Goal: Task Accomplishment & Management: Manage account settings

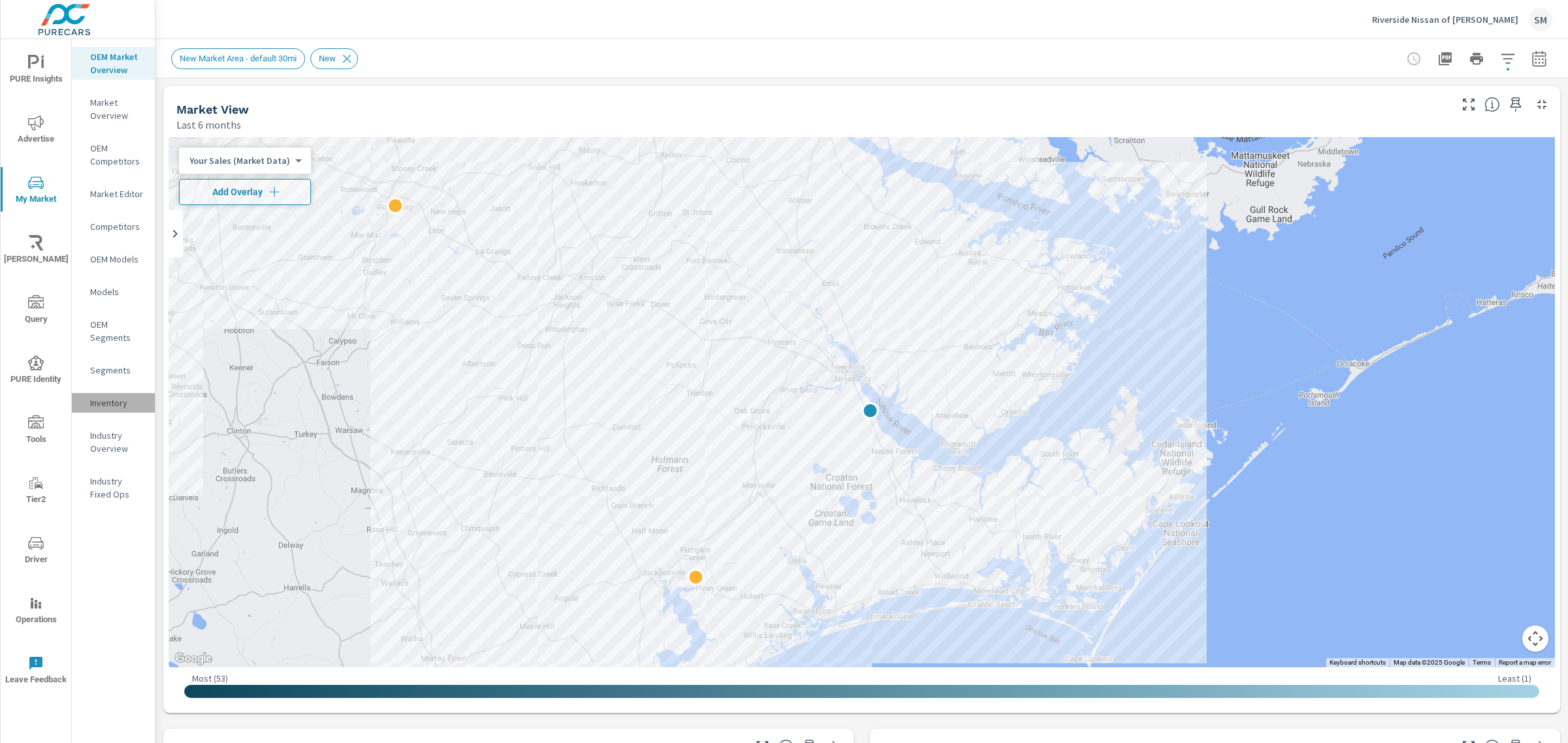
click at [106, 397] on p "Inventory" at bounding box center [117, 402] width 54 height 13
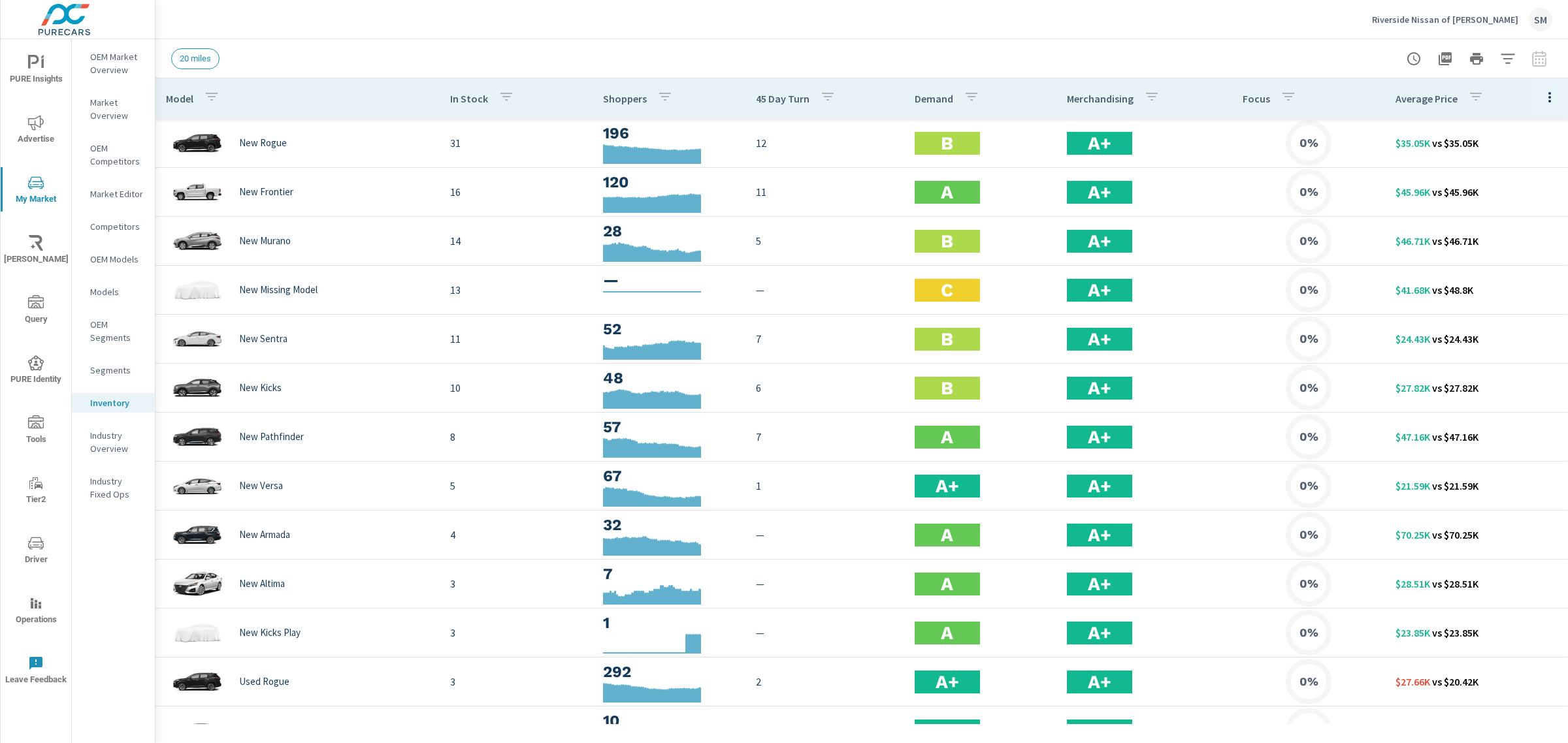
click at [1542, 99] on icon "button" at bounding box center [1549, 97] width 16 height 16
click at [1500, 302] on span "Customize columns..." at bounding box center [1507, 302] width 83 height 13
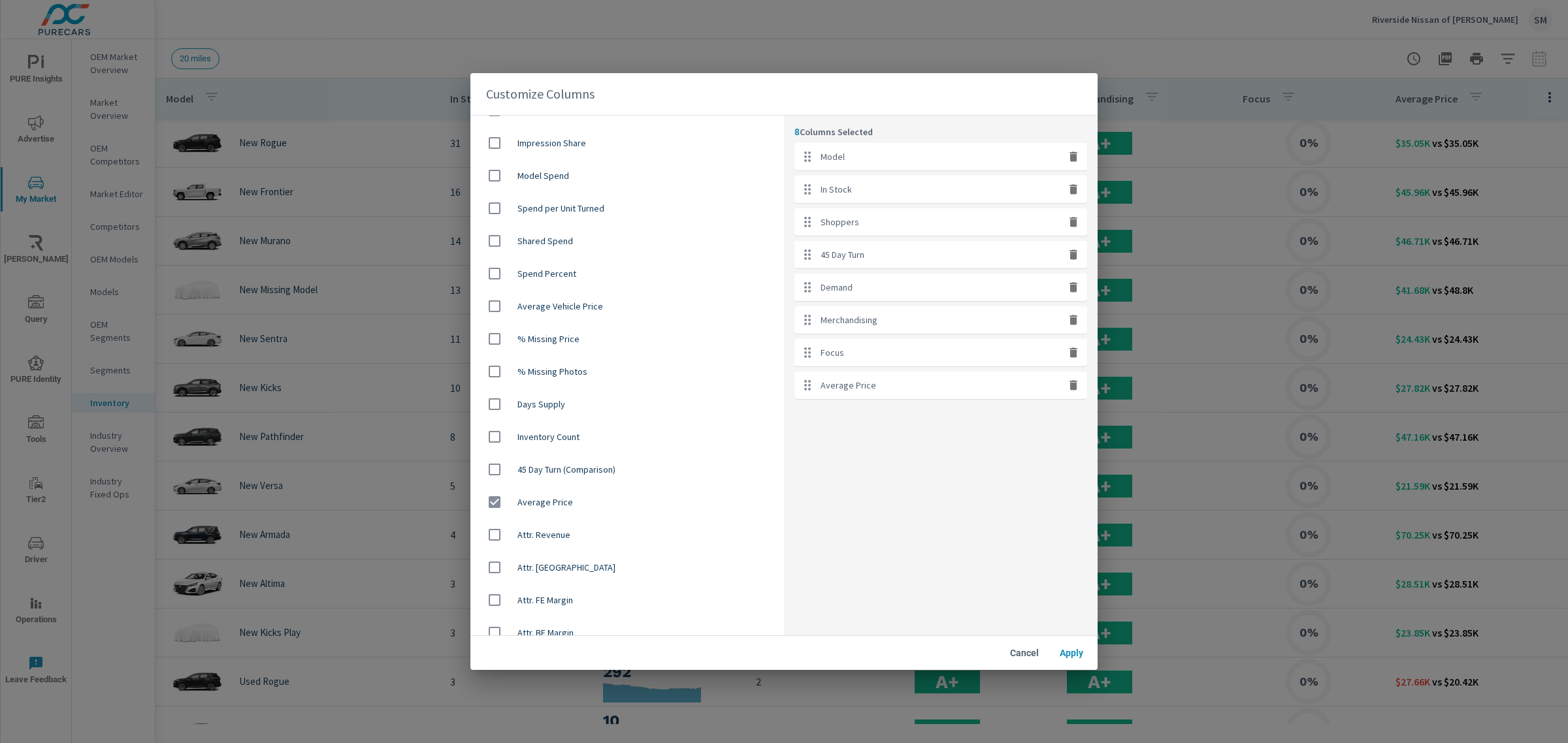
scroll to position [706, 0]
click at [492, 305] on input "checkbox" at bounding box center [495, 308] width 28 height 28
checkbox input "true"
click at [1066, 657] on span "Apply" at bounding box center [1071, 653] width 31 height 12
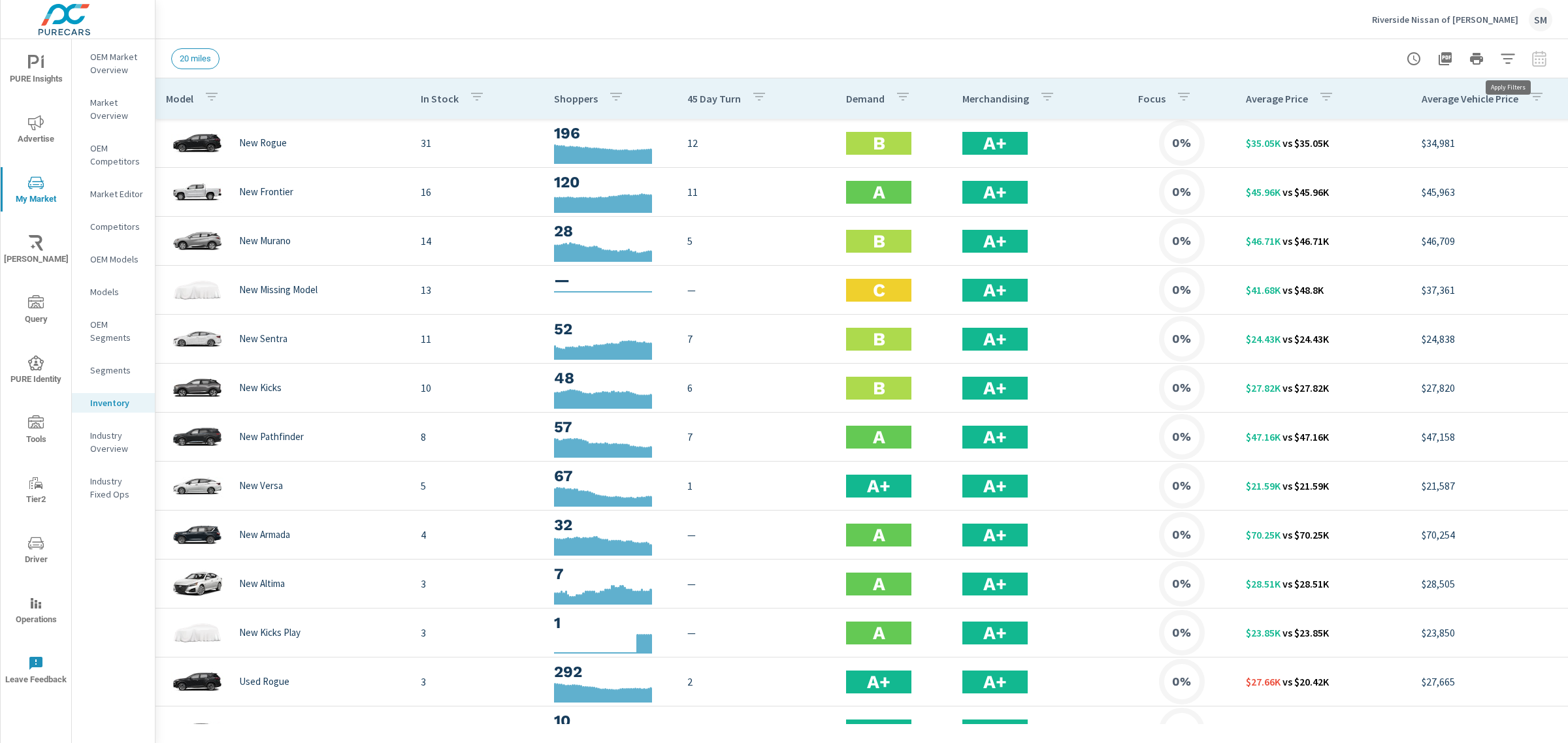
click at [1513, 55] on icon "button" at bounding box center [1508, 58] width 16 height 16
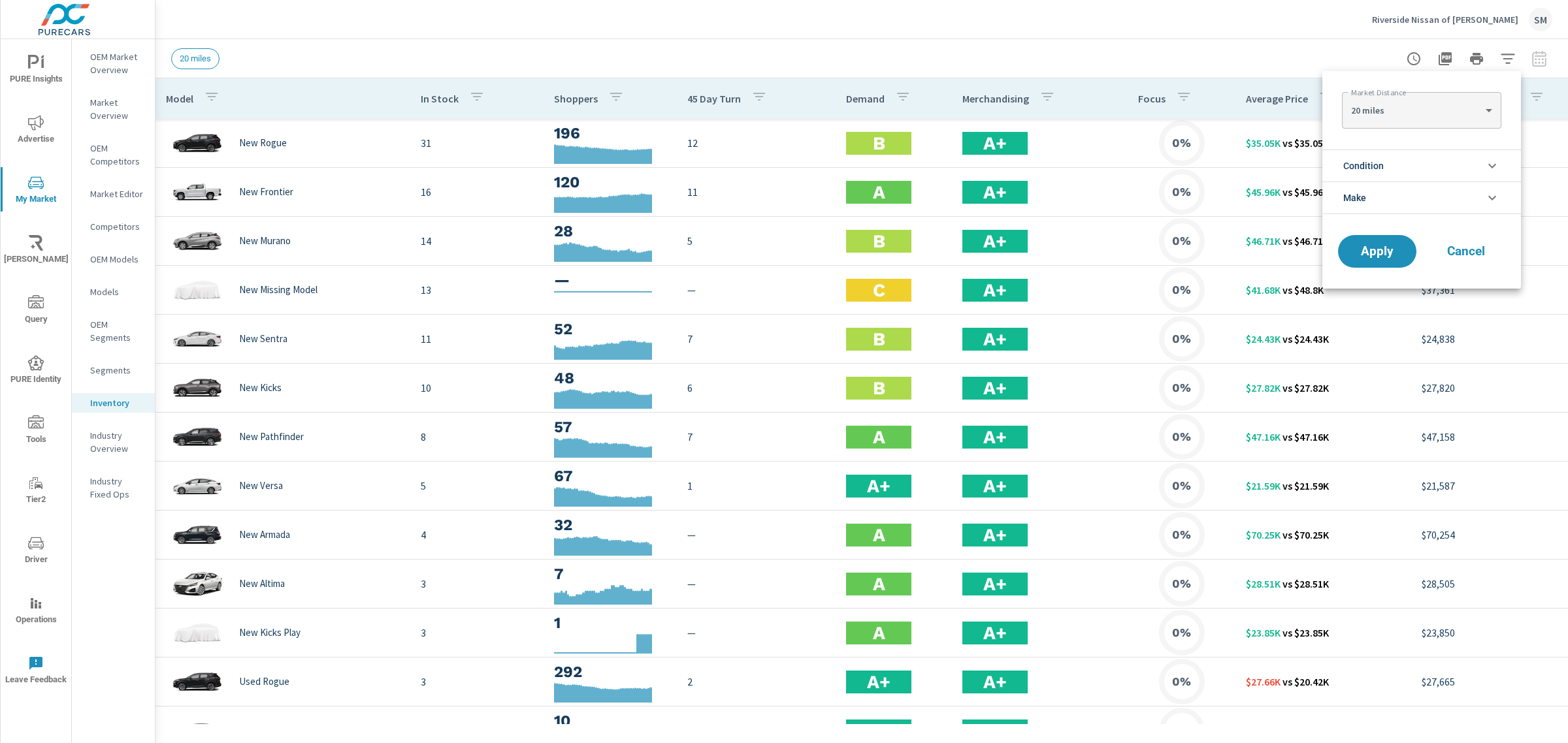
click at [1413, 109] on body "PURE Insights Advertise My Market [PERSON_NAME] Query PURE Identity Tools Tier2…" at bounding box center [784, 371] width 1568 height 743
click at [1384, 148] on li "40 miles" at bounding box center [1421, 152] width 159 height 21
click at [1412, 105] on body "PURE Insights Advertise My Market [PERSON_NAME] Query PURE Identity Tools Tier2…" at bounding box center [784, 371] width 1568 height 743
click at [1372, 83] on li "30 miles" at bounding box center [1421, 89] width 159 height 21
type Distance "30"
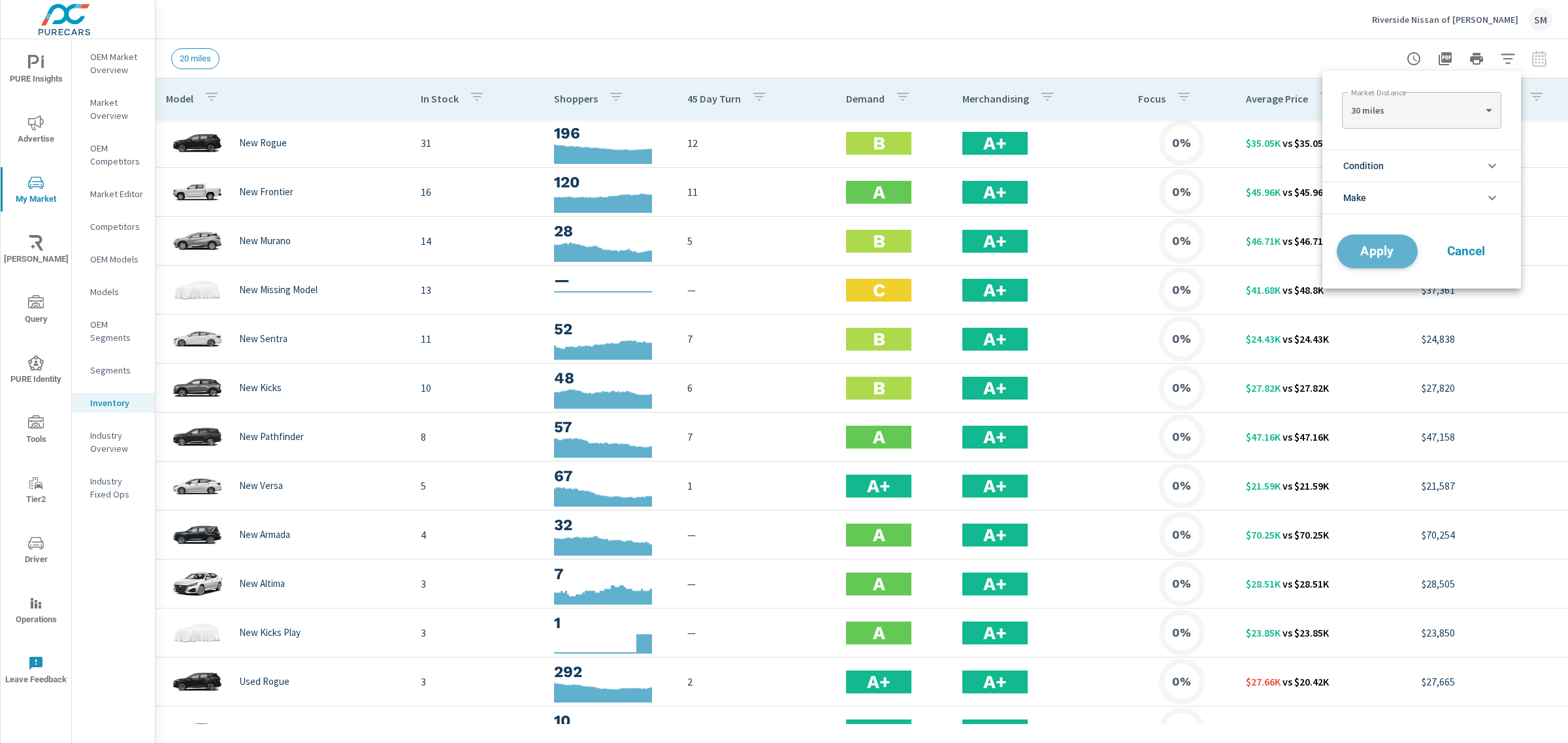
click at [1376, 250] on span "Apply" at bounding box center [1377, 252] width 53 height 12
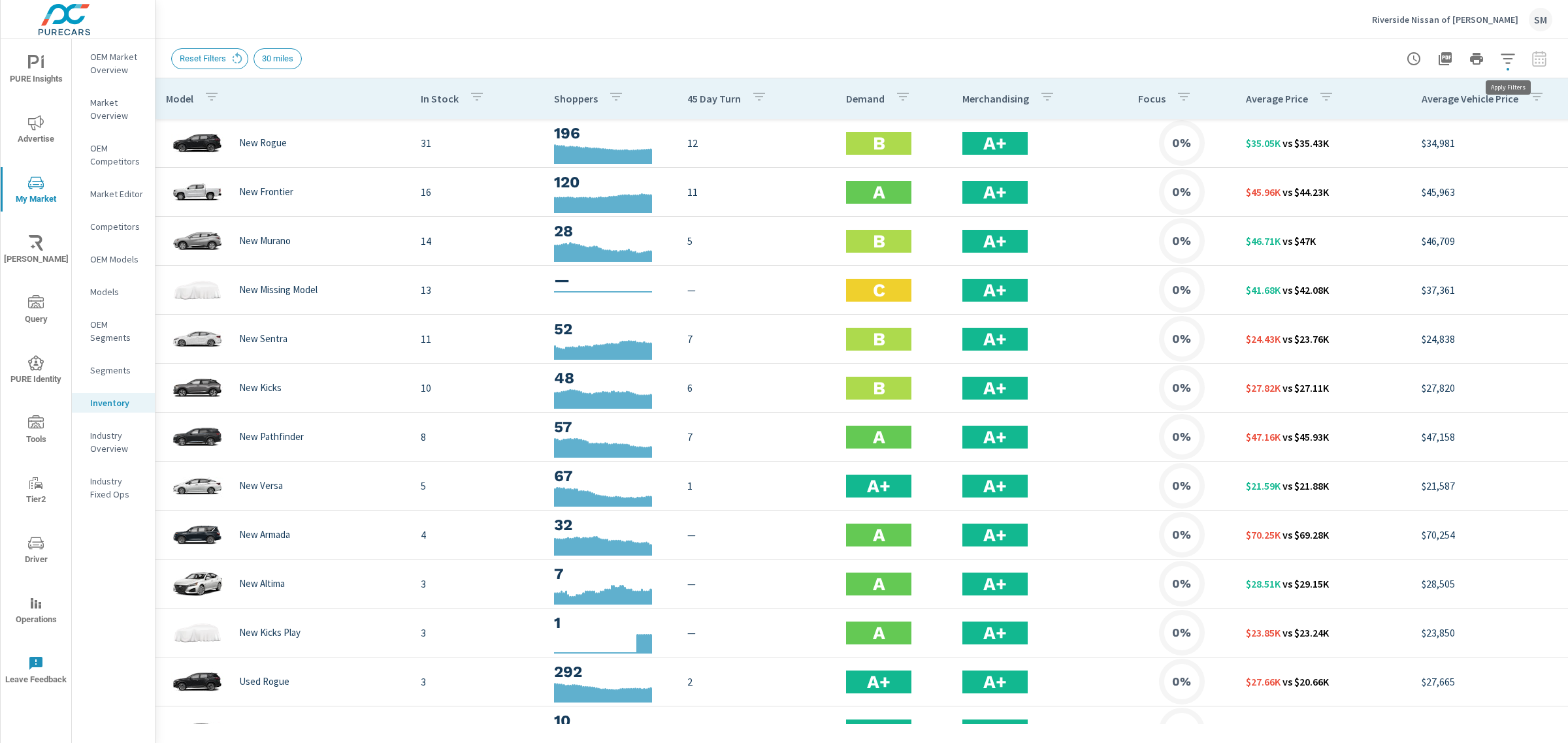
click at [1507, 68] on span "button" at bounding box center [1508, 69] width 3 height 3
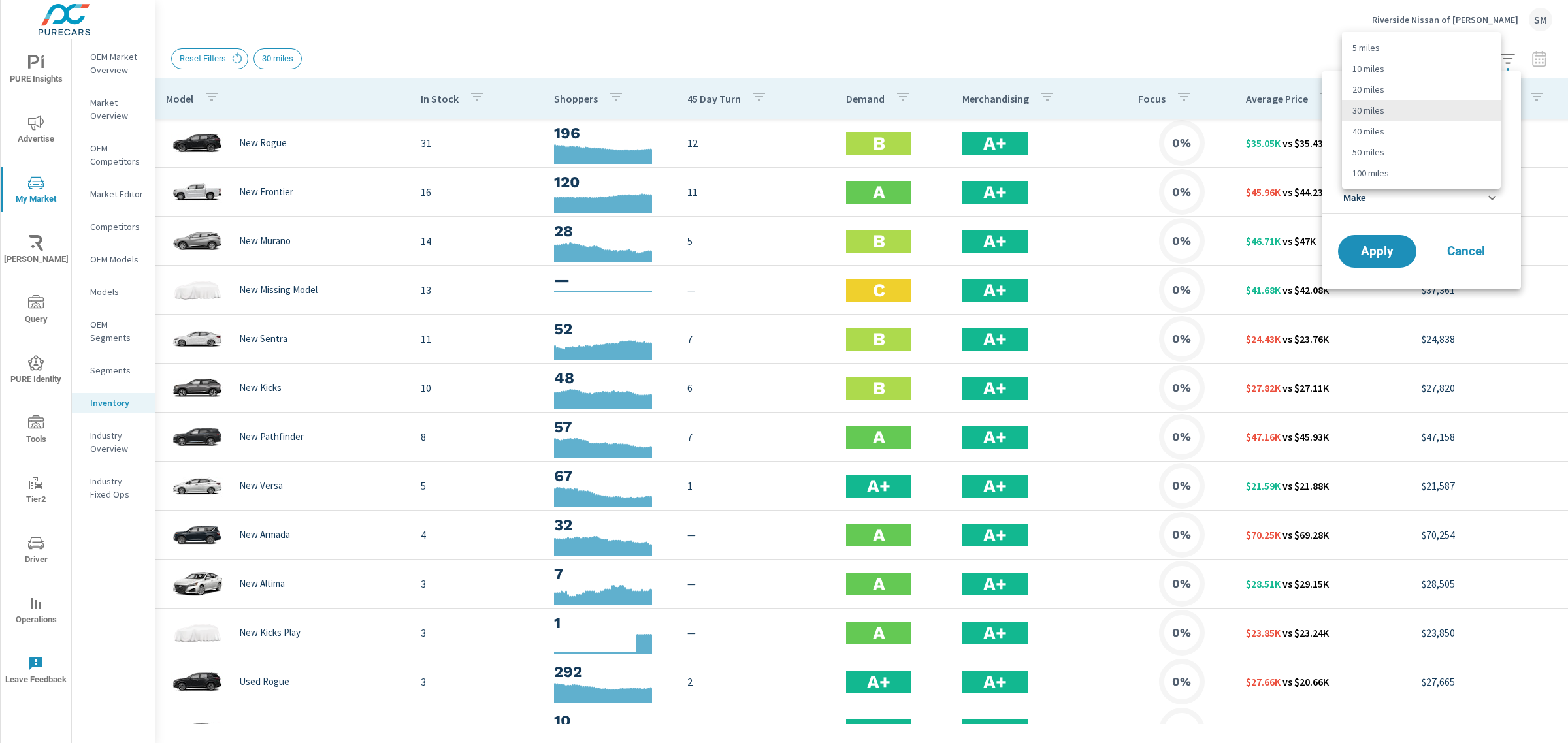
click at [1413, 111] on body "PURE Insights Advertise My Market [PERSON_NAME] Query PURE Identity Tools Tier2…" at bounding box center [784, 371] width 1568 height 743
click at [1376, 128] on li "40 miles" at bounding box center [1421, 131] width 159 height 21
type Distance "40"
click at [1411, 106] on body "PURE Insights Advertise My Market [PERSON_NAME] Query PURE Identity Tools Tier2…" at bounding box center [784, 371] width 1568 height 743
click at [1386, 105] on li "40 miles" at bounding box center [1421, 110] width 159 height 21
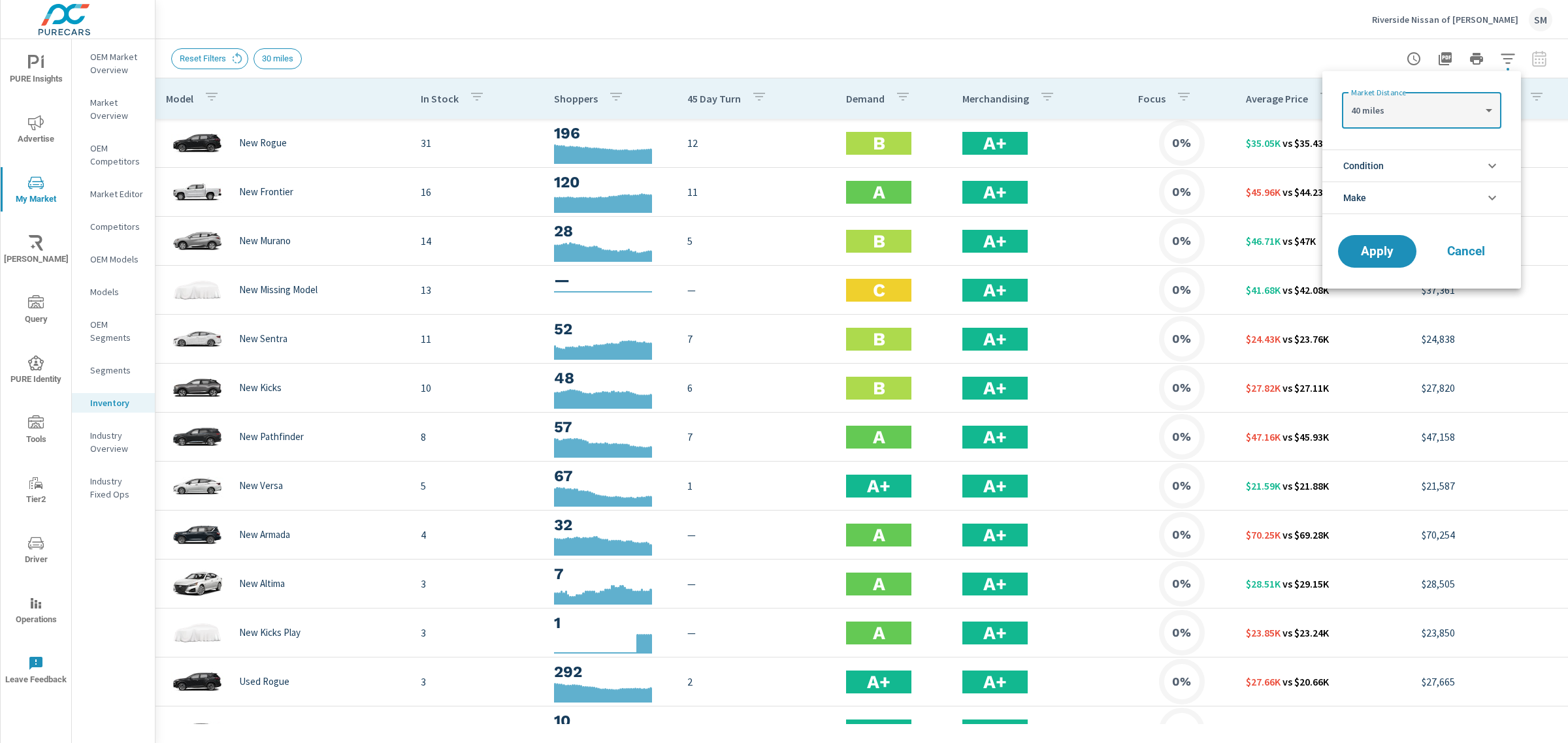
click at [1370, 233] on div "Apply Cancel" at bounding box center [1422, 254] width 199 height 69
click at [1370, 248] on span "Apply" at bounding box center [1377, 252] width 53 height 12
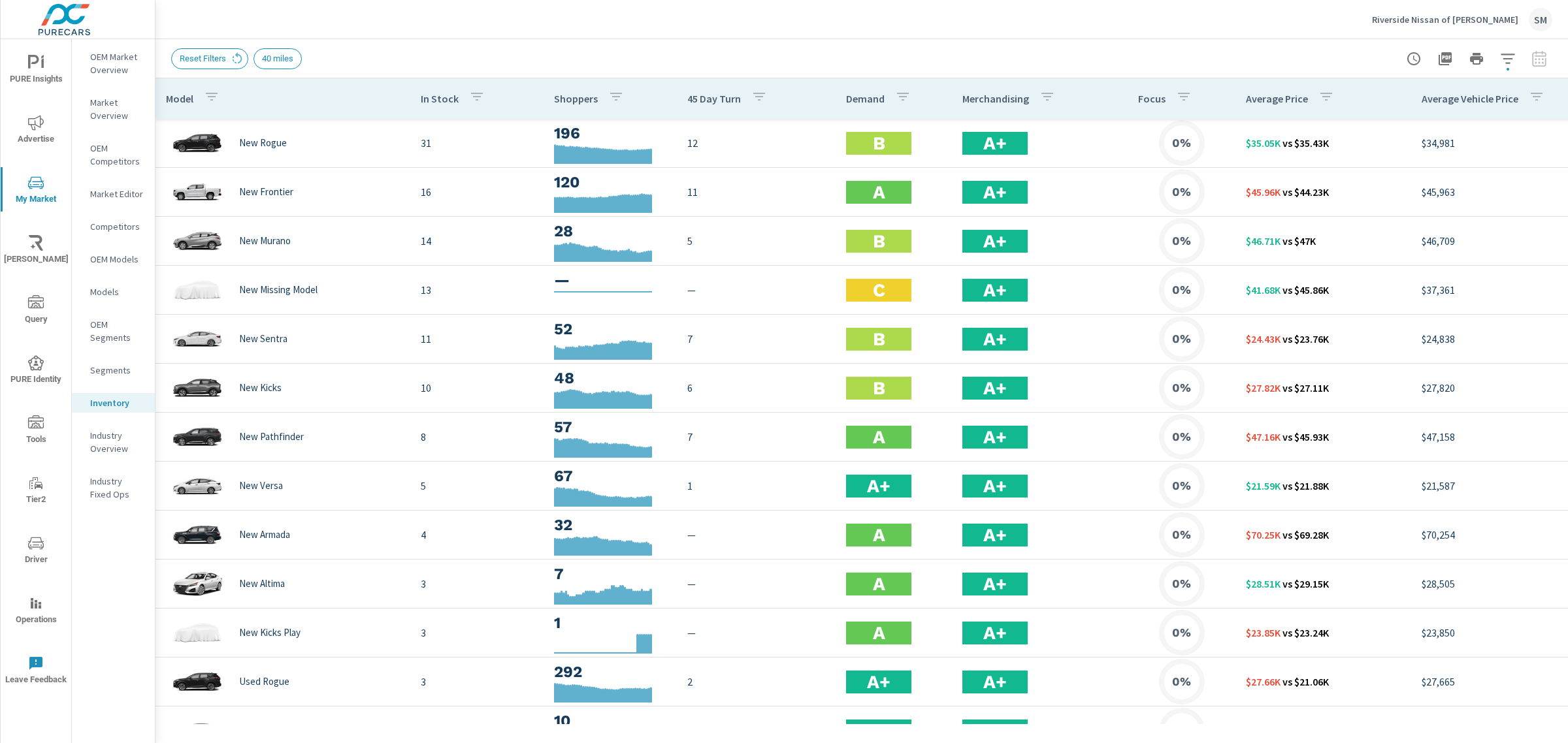
click at [1442, 25] on div "Riverside Nissan of [PERSON_NAME]" at bounding box center [1462, 19] width 180 height 24
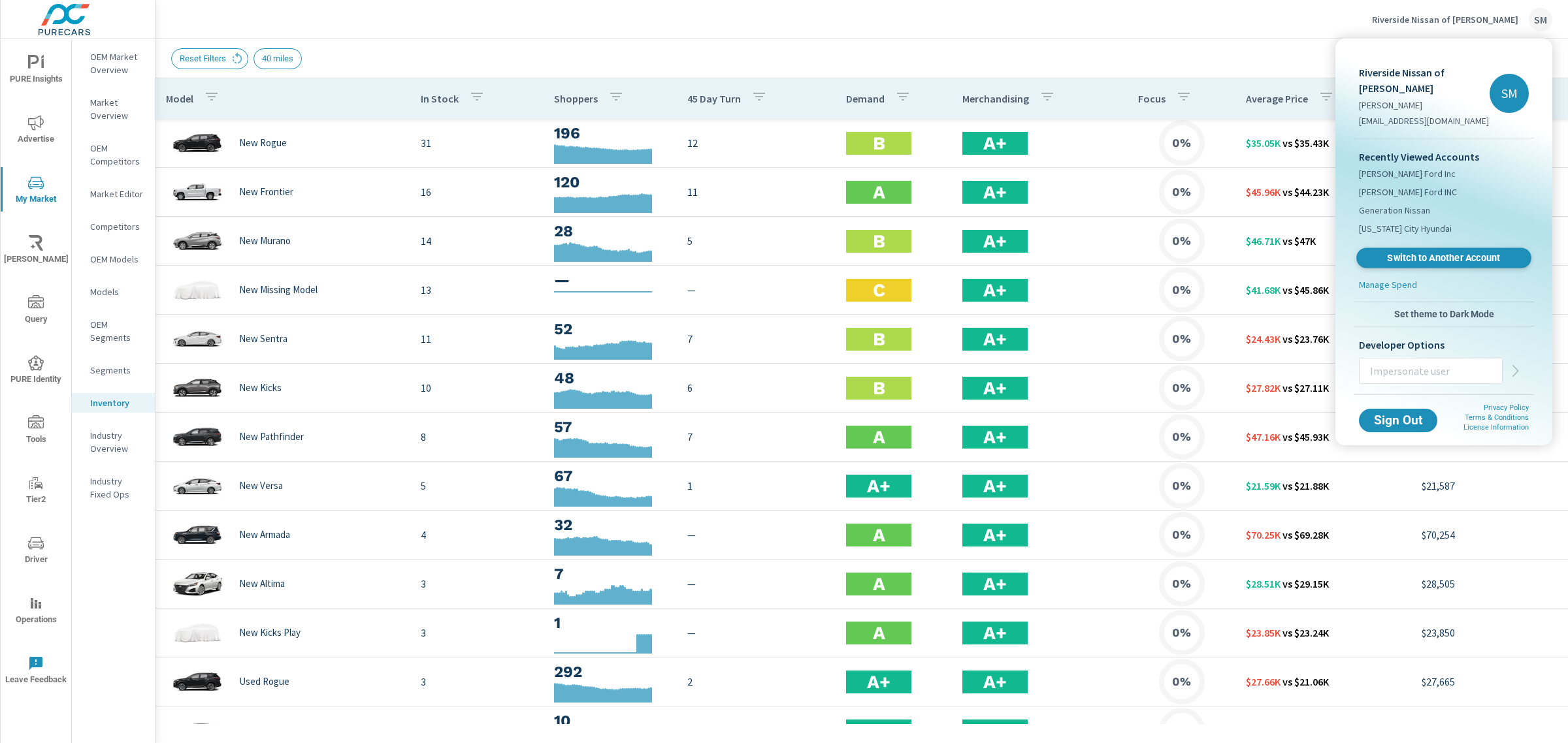
click at [1418, 252] on span "Switch to Another Account" at bounding box center [1443, 258] width 160 height 12
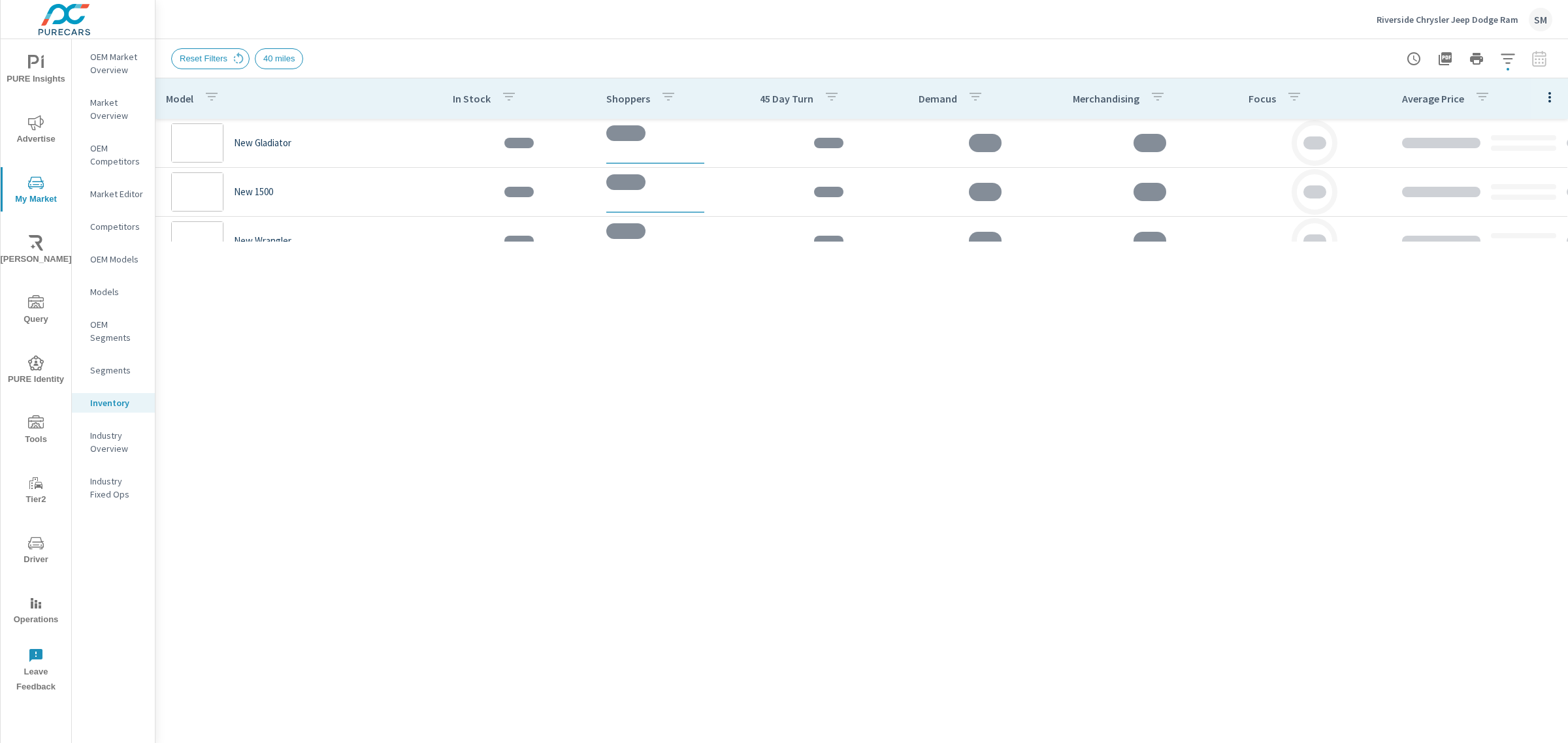
scroll to position [98, 0]
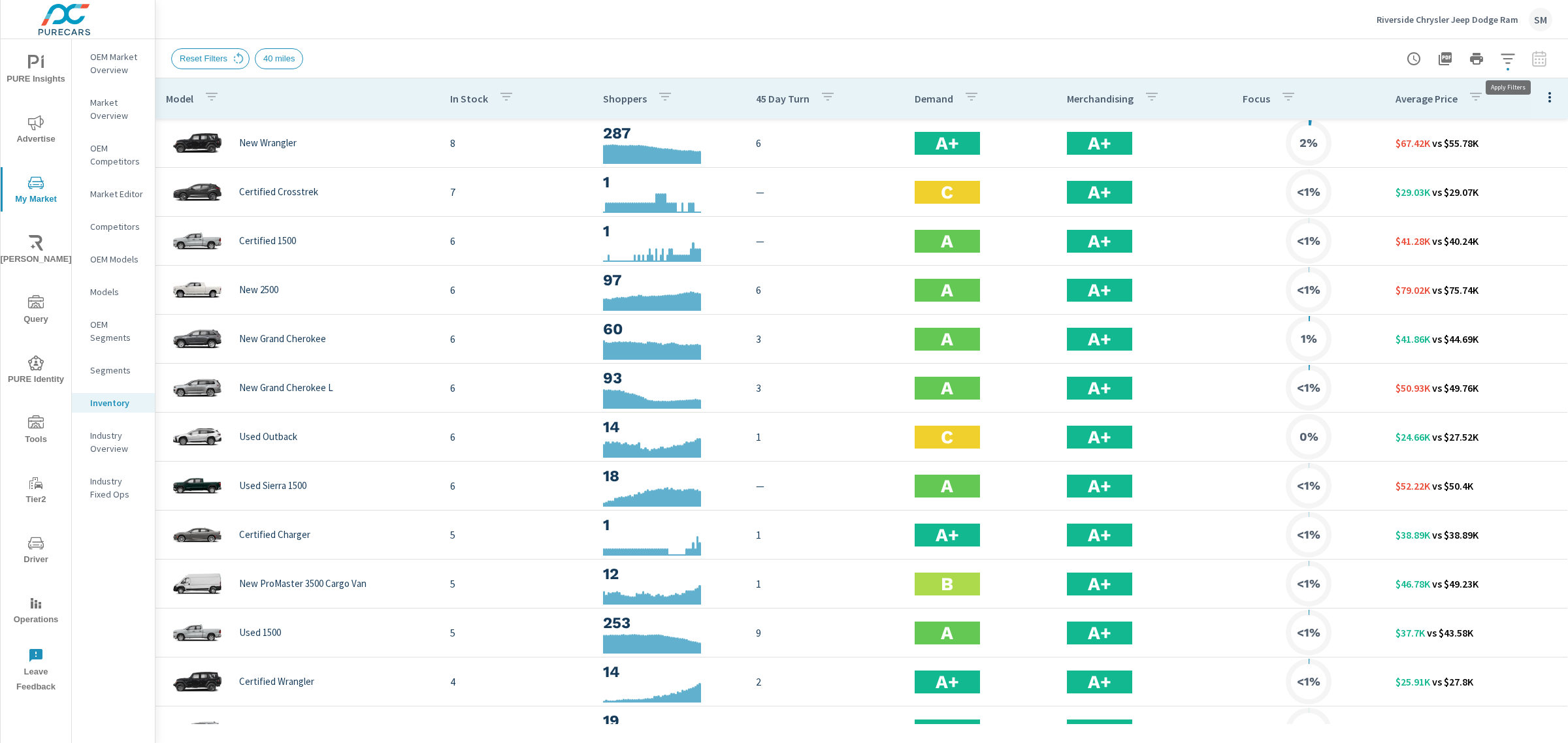
click at [1510, 51] on icon "button" at bounding box center [1508, 58] width 16 height 16
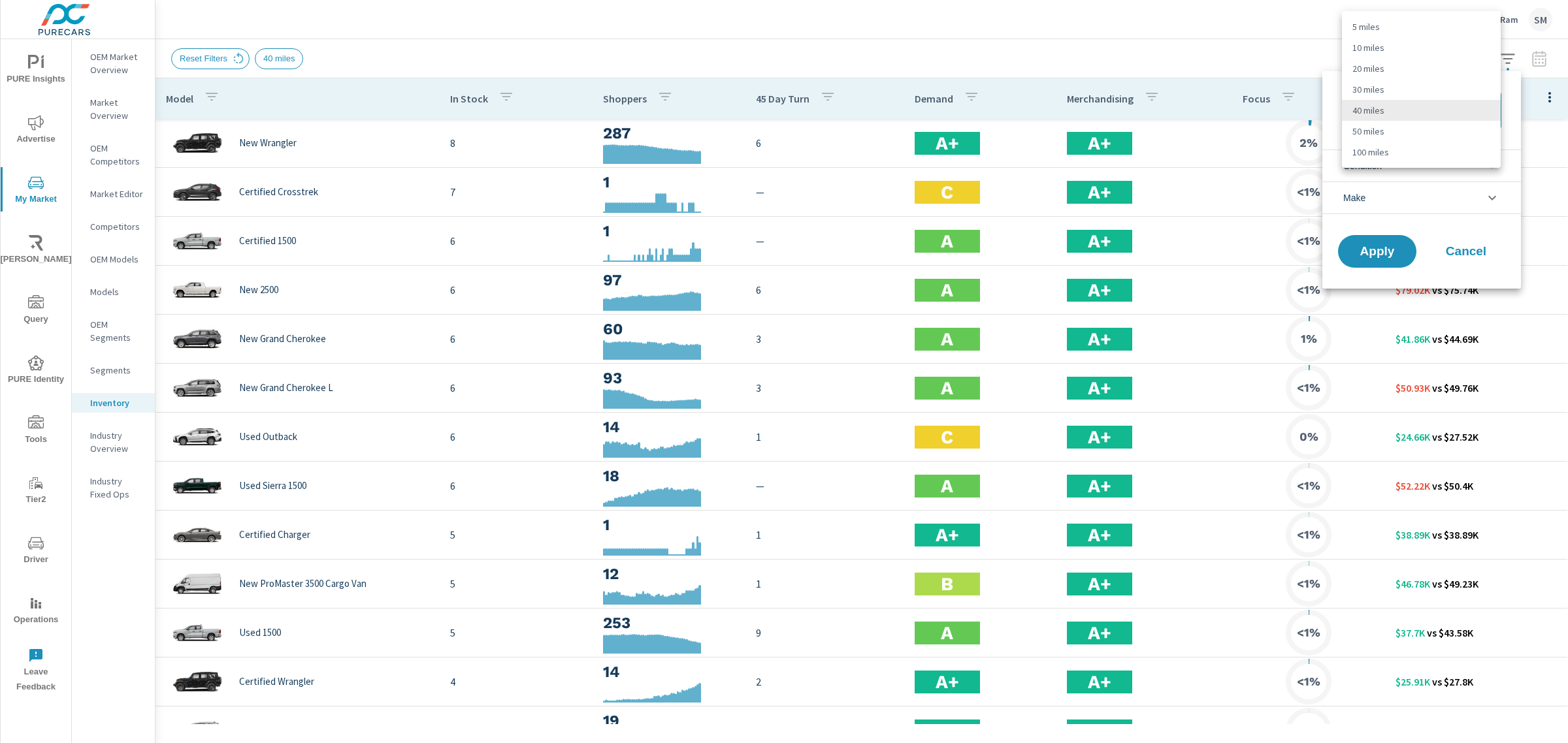
click at [1392, 108] on body "PURE Insights Advertise My Market Riley AI Query PURE Identity Tools Tier2 Driv…" at bounding box center [784, 371] width 1568 height 743
click at [1374, 69] on li "20 miles" at bounding box center [1421, 69] width 159 height 21
type Distance "20"
click at [1374, 263] on button "Apply" at bounding box center [1377, 251] width 81 height 34
